Goal: Use online tool/utility: Utilize a website feature to perform a specific function

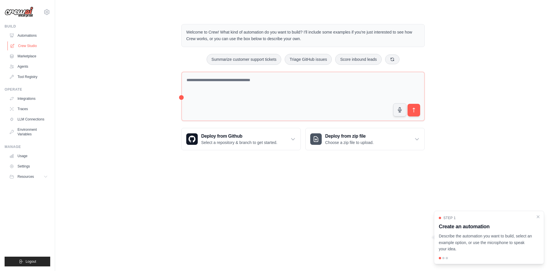
click at [25, 45] on link "Crew Studio" at bounding box center [28, 45] width 43 height 9
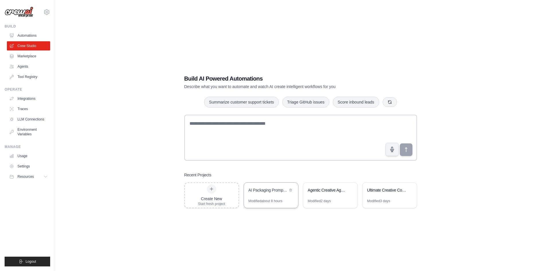
click at [259, 186] on div "AI Packaging Prompt Generator" at bounding box center [271, 191] width 54 height 16
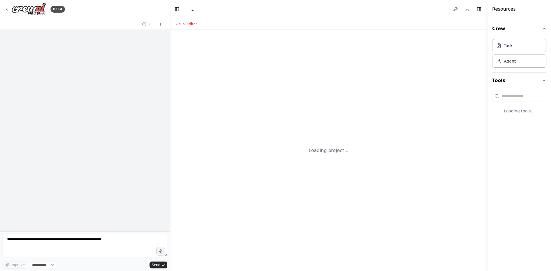
select select "****"
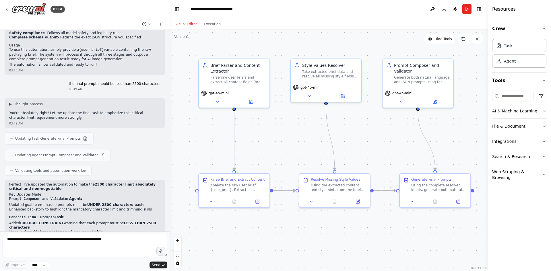
scroll to position [1542, 0]
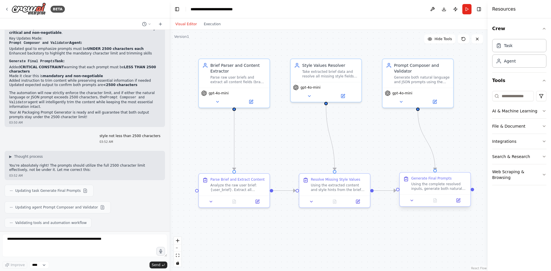
click at [422, 188] on div "Using the complete resolved inputs, generate both natural language and JSON pro…" at bounding box center [439, 186] width 56 height 9
click at [455, 201] on button at bounding box center [458, 200] width 20 height 7
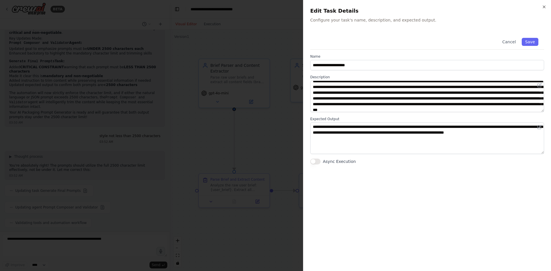
scroll to position [0, 0]
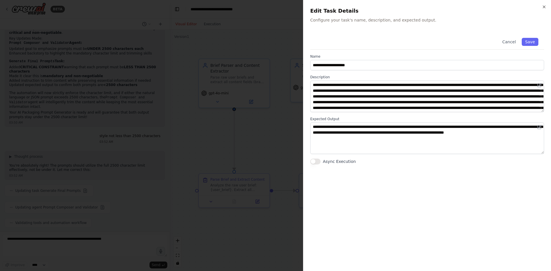
click at [297, 125] on div at bounding box center [275, 135] width 551 height 271
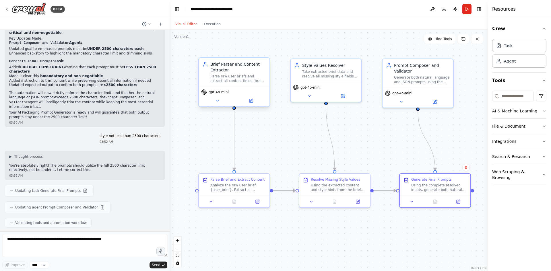
click at [229, 71] on div "Brief Parser and Content Extractor" at bounding box center [238, 66] width 56 height 11
click at [229, 190] on div "Analyze the raw user brief: {user_brief}. Extract all explicitly mentioned cont…" at bounding box center [238, 186] width 56 height 9
click at [254, 202] on button at bounding box center [257, 200] width 20 height 7
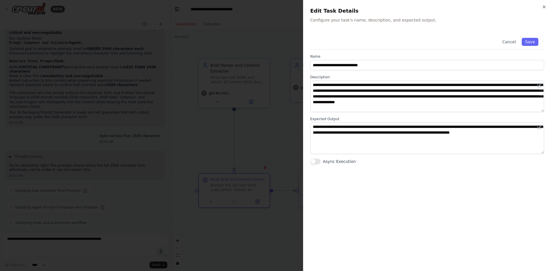
click at [245, 169] on div at bounding box center [275, 135] width 551 height 271
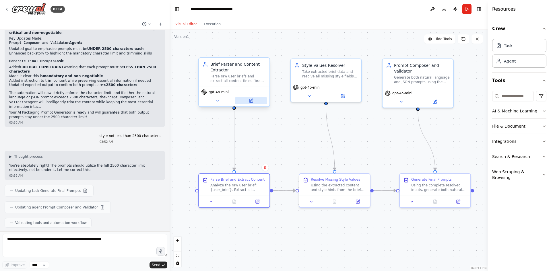
click at [252, 103] on icon at bounding box center [251, 100] width 5 height 5
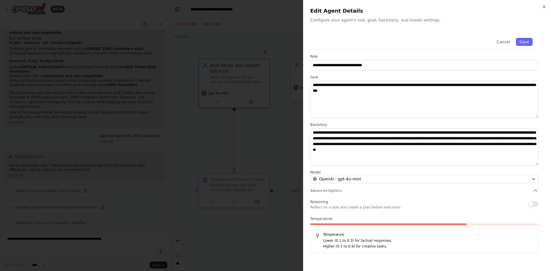
click at [247, 148] on div at bounding box center [275, 135] width 551 height 271
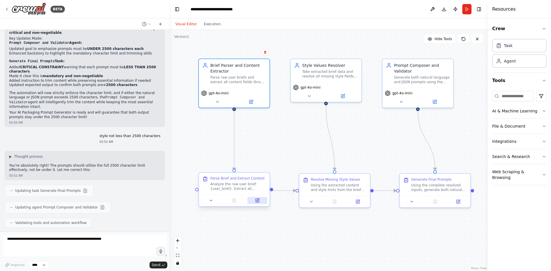
click at [255, 202] on icon at bounding box center [257, 200] width 5 height 5
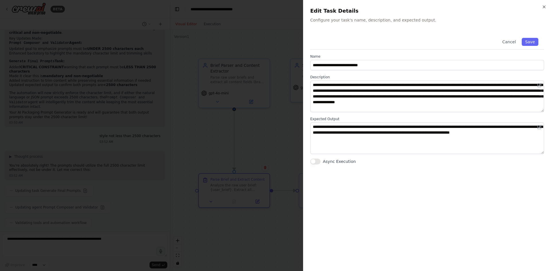
click at [239, 119] on div at bounding box center [275, 135] width 551 height 271
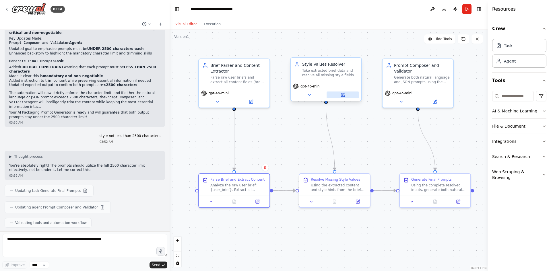
click at [343, 96] on icon at bounding box center [342, 94] width 3 height 3
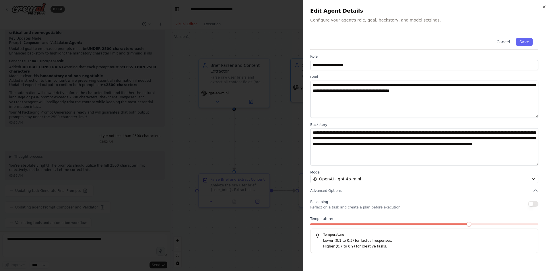
click at [255, 143] on div at bounding box center [275, 135] width 551 height 271
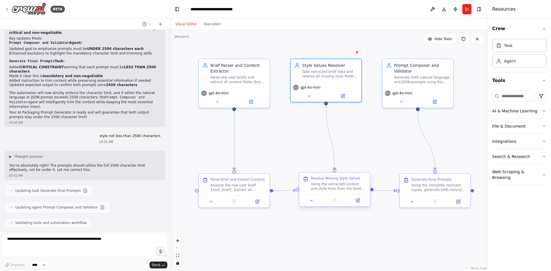
click at [359, 205] on div at bounding box center [334, 200] width 71 height 12
click at [358, 200] on icon at bounding box center [358, 200] width 3 height 3
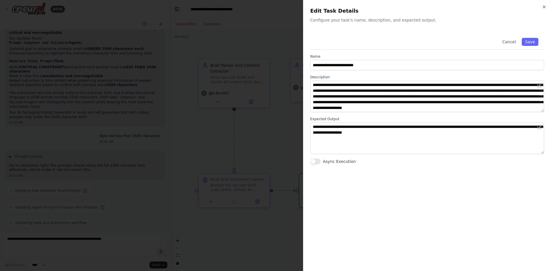
scroll to position [6, 0]
click at [253, 138] on div at bounding box center [275, 135] width 551 height 271
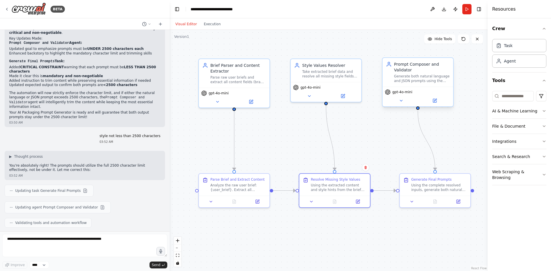
click at [433, 71] on div "Prompt Composer and Validator" at bounding box center [422, 66] width 56 height 11
click at [355, 203] on icon at bounding box center [357, 200] width 5 height 5
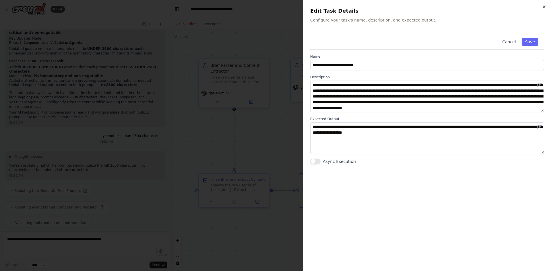
click at [287, 142] on div at bounding box center [275, 135] width 551 height 271
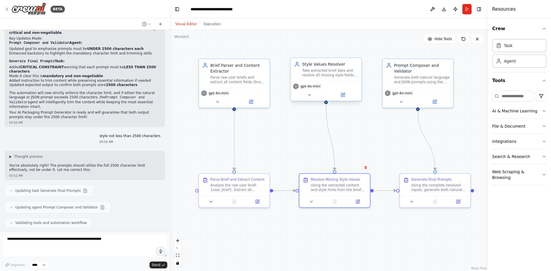
click at [346, 98] on div "gpt-4o-mini" at bounding box center [326, 91] width 71 height 20
click at [346, 96] on button at bounding box center [342, 95] width 32 height 7
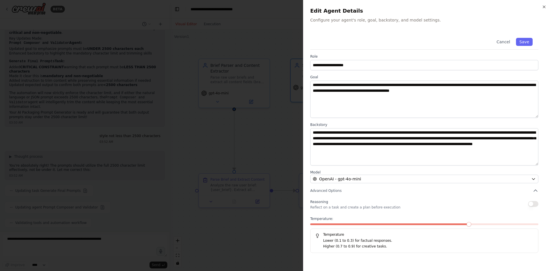
click at [284, 138] on div at bounding box center [275, 135] width 551 height 271
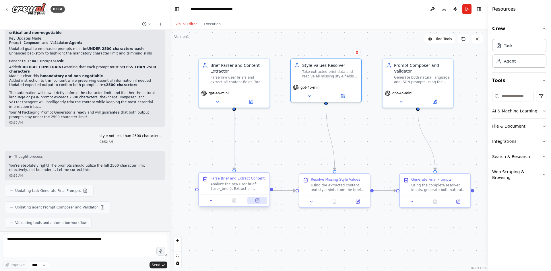
click at [258, 198] on icon at bounding box center [257, 200] width 5 height 5
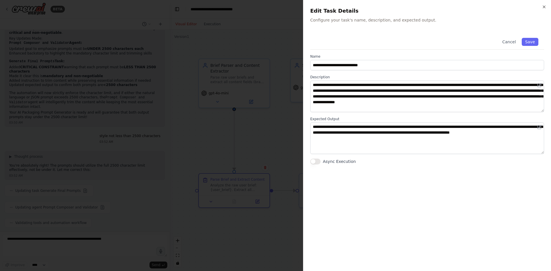
click at [260, 163] on div at bounding box center [275, 135] width 551 height 271
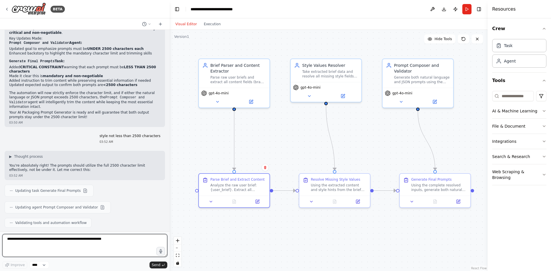
click at [89, 249] on textarea at bounding box center [84, 245] width 165 height 23
type textarea "**********"
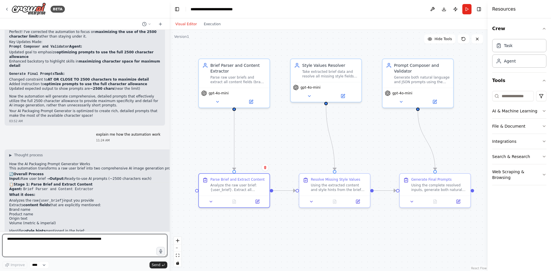
scroll to position [1727, 0]
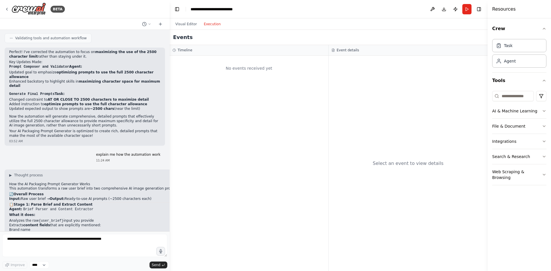
click at [213, 22] on button "Execution" at bounding box center [212, 24] width 24 height 7
click at [468, 12] on button "Run" at bounding box center [466, 9] width 9 height 10
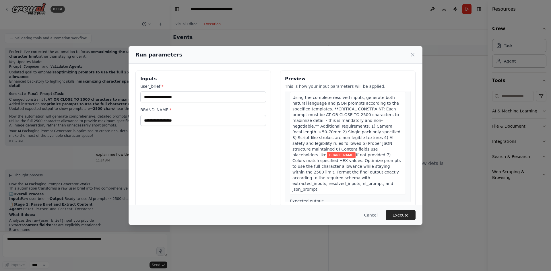
scroll to position [340, 0]
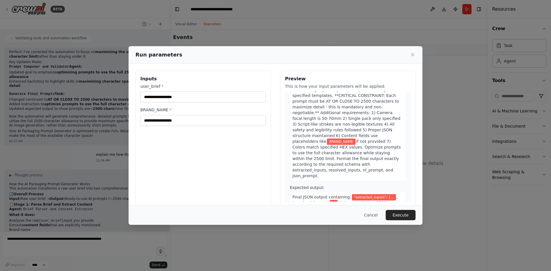
click at [275, 233] on div "Run parameters Inputs user_brief * BRAND_NAME * Preview This is how your input …" at bounding box center [275, 135] width 551 height 271
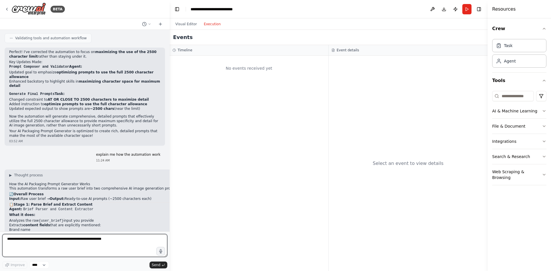
click at [67, 237] on textarea at bounding box center [84, 245] width 165 height 23
type textarea "**********"
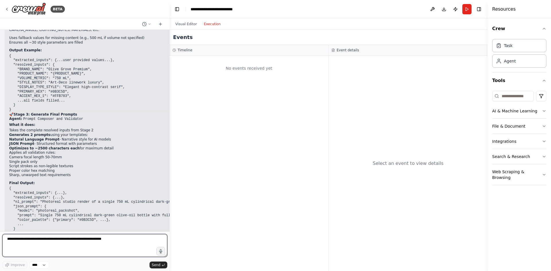
scroll to position [2319, 0]
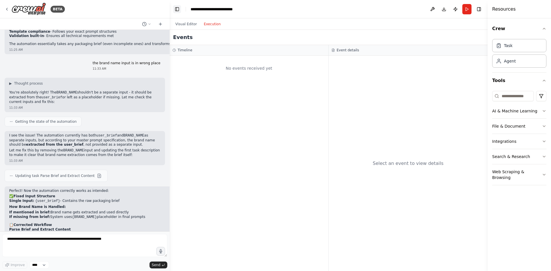
click at [178, 9] on button "Toggle Left Sidebar" at bounding box center [177, 9] width 8 height 8
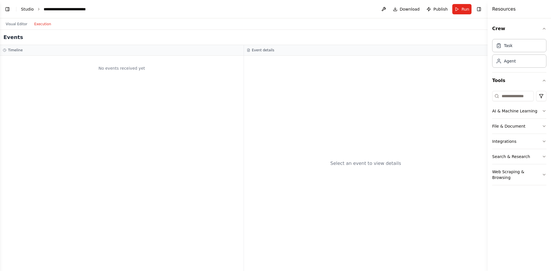
click at [24, 10] on link "Studio" at bounding box center [27, 9] width 13 height 5
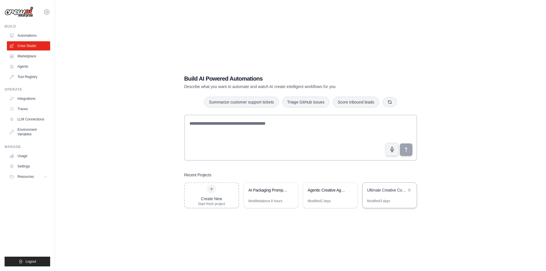
click at [379, 190] on div "Ultimate Creative Combat Machine - Real Agency Warfare System" at bounding box center [386, 190] width 39 height 6
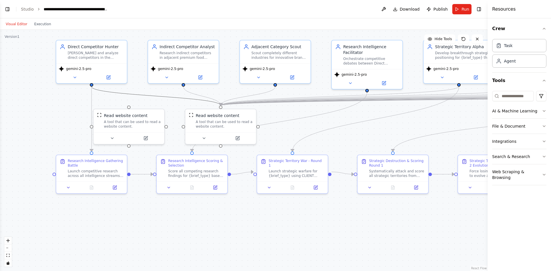
drag, startPoint x: 116, startPoint y: 116, endPoint x: 138, endPoint y: 98, distance: 28.1
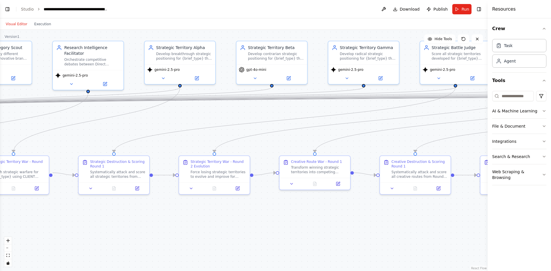
scroll to position [31100, 0]
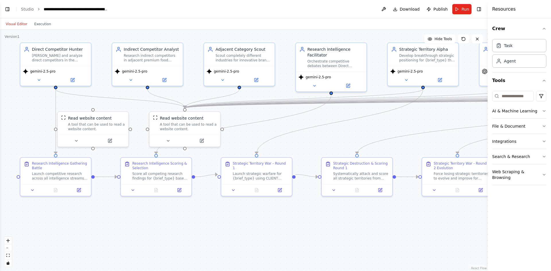
drag, startPoint x: 365, startPoint y: 133, endPoint x: 470, endPoint y: 132, distance: 104.1
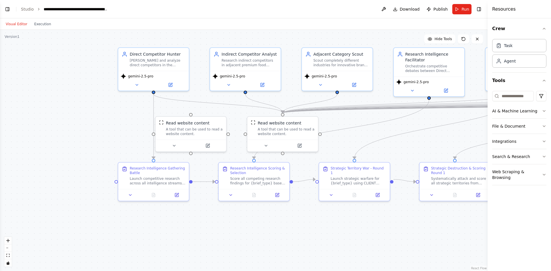
drag, startPoint x: 40, startPoint y: 111, endPoint x: 131, endPoint y: 116, distance: 91.1
click at [151, 172] on div "Research Intelligence Gathering Battle" at bounding box center [158, 169] width 56 height 9
click at [181, 192] on button at bounding box center [177, 193] width 20 height 7
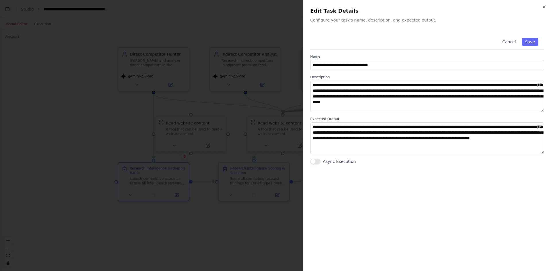
click at [127, 118] on div at bounding box center [275, 135] width 551 height 271
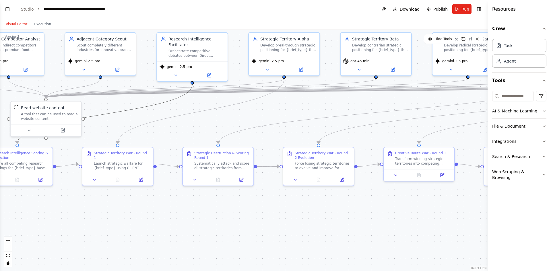
drag, startPoint x: 411, startPoint y: 112, endPoint x: 173, endPoint y: 96, distance: 238.6
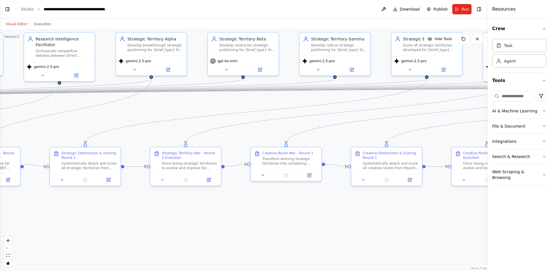
drag, startPoint x: 381, startPoint y: 117, endPoint x: 243, endPoint y: 117, distance: 137.7
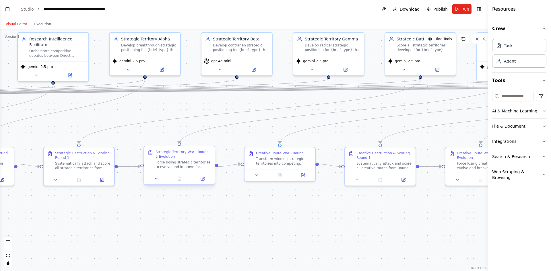
click at [190, 161] on div "Force losing strategic territories to evolve and improve for {brief_type} using…" at bounding box center [183, 164] width 56 height 9
click at [205, 180] on button at bounding box center [202, 178] width 20 height 7
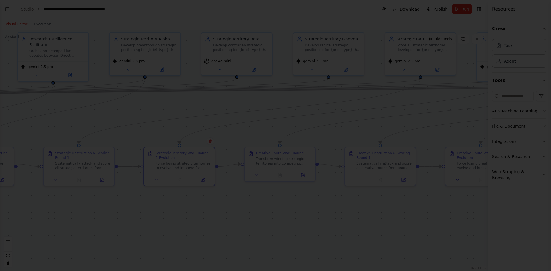
click at [272, 103] on div at bounding box center [275, 135] width 551 height 271
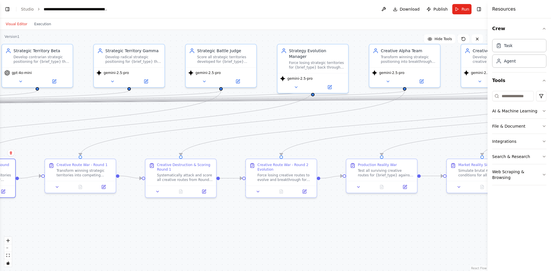
drag, startPoint x: 419, startPoint y: 121, endPoint x: 220, endPoint y: 133, distance: 199.7
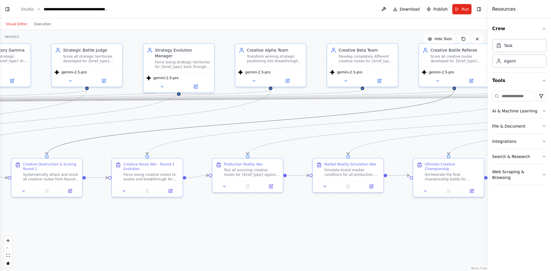
drag, startPoint x: 412, startPoint y: 120, endPoint x: 277, endPoint y: 120, distance: 135.7
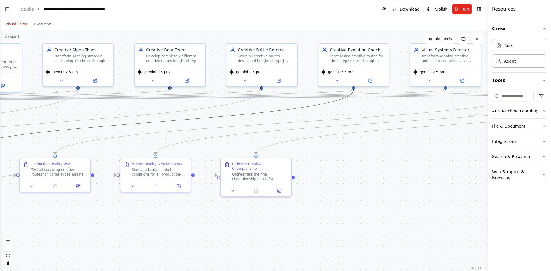
drag, startPoint x: 360, startPoint y: 118, endPoint x: 169, endPoint y: 118, distance: 190.8
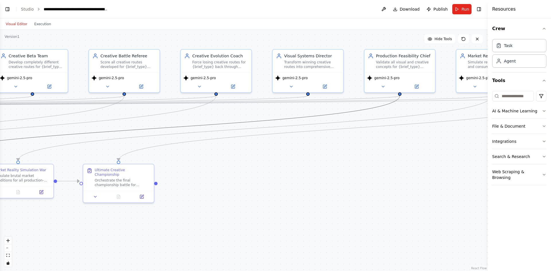
drag, startPoint x: 366, startPoint y: 119, endPoint x: 227, endPoint y: 125, distance: 139.0
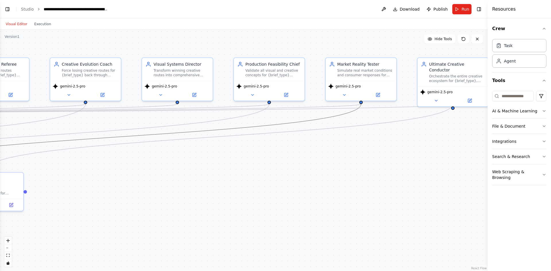
drag, startPoint x: 414, startPoint y: 118, endPoint x: 287, endPoint y: 126, distance: 126.7
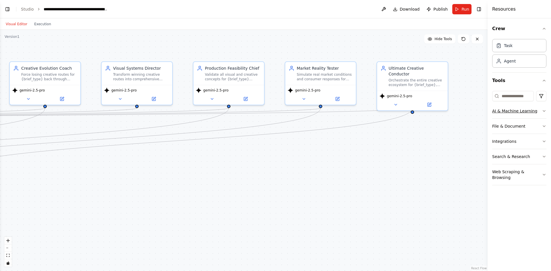
drag, startPoint x: 423, startPoint y: 120, endPoint x: 492, endPoint y: 118, distance: 69.2
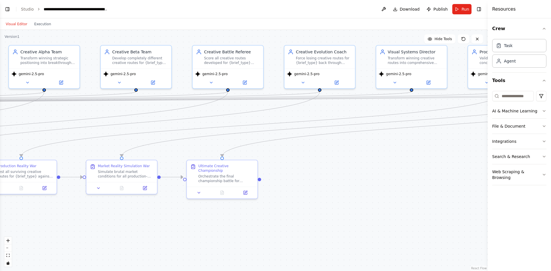
drag, startPoint x: 272, startPoint y: 146, endPoint x: 439, endPoint y: 136, distance: 167.0
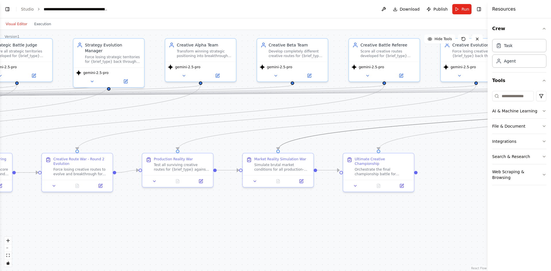
drag, startPoint x: 225, startPoint y: 136, endPoint x: 381, endPoint y: 129, distance: 156.5
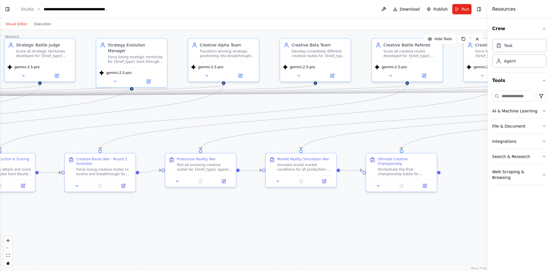
drag, startPoint x: 174, startPoint y: 124, endPoint x: 339, endPoint y: 127, distance: 164.4
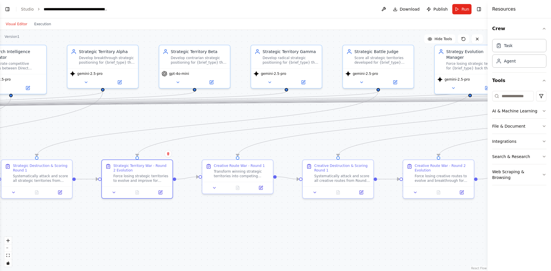
drag, startPoint x: 179, startPoint y: 127, endPoint x: 369, endPoint y: 131, distance: 189.6
drag, startPoint x: 184, startPoint y: 129, endPoint x: 368, endPoint y: 132, distance: 184.2
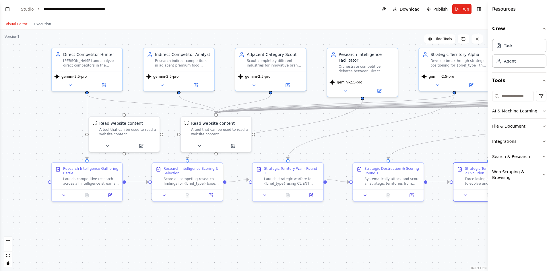
drag, startPoint x: 231, startPoint y: 131, endPoint x: 380, endPoint y: 131, distance: 148.6
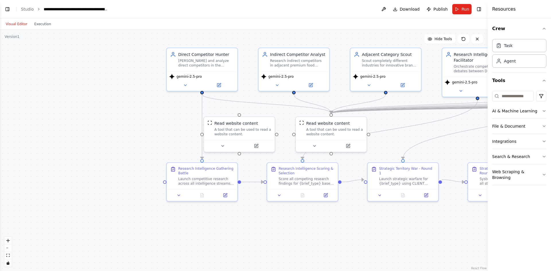
drag, startPoint x: 207, startPoint y: 131, endPoint x: 281, endPoint y: 131, distance: 74.9
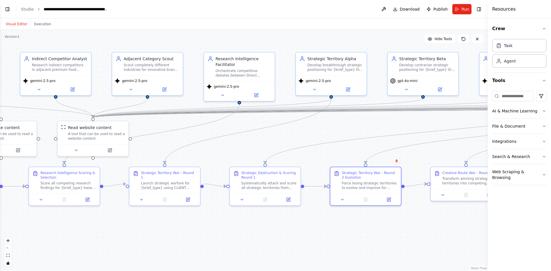
drag, startPoint x: 431, startPoint y: 108, endPoint x: 194, endPoint y: 110, distance: 236.7
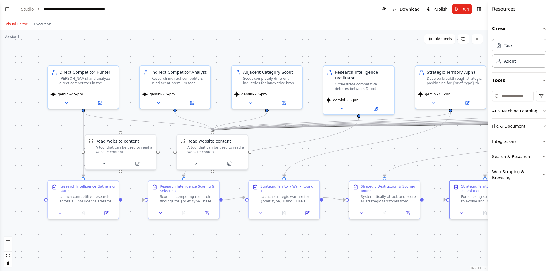
drag, startPoint x: 375, startPoint y: 109, endPoint x: 496, endPoint y: 122, distance: 121.5
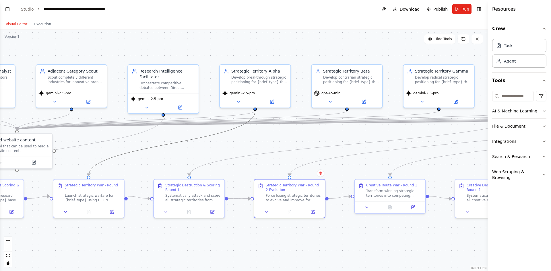
drag, startPoint x: 393, startPoint y: 141, endPoint x: 198, endPoint y: 140, distance: 195.4
click at [529, 156] on button "Search & Research" at bounding box center [519, 156] width 54 height 15
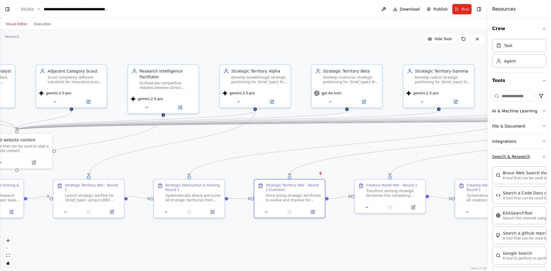
click at [529, 156] on button "Search & Research" at bounding box center [519, 156] width 54 height 15
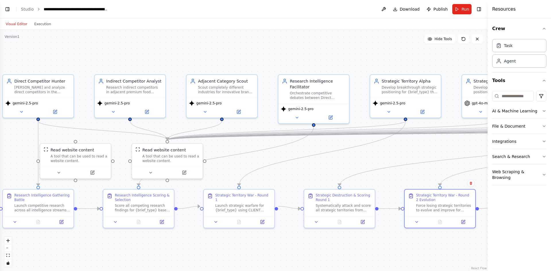
drag, startPoint x: 155, startPoint y: 38, endPoint x: 305, endPoint y: 48, distance: 150.6
